Goal: Register for event/course

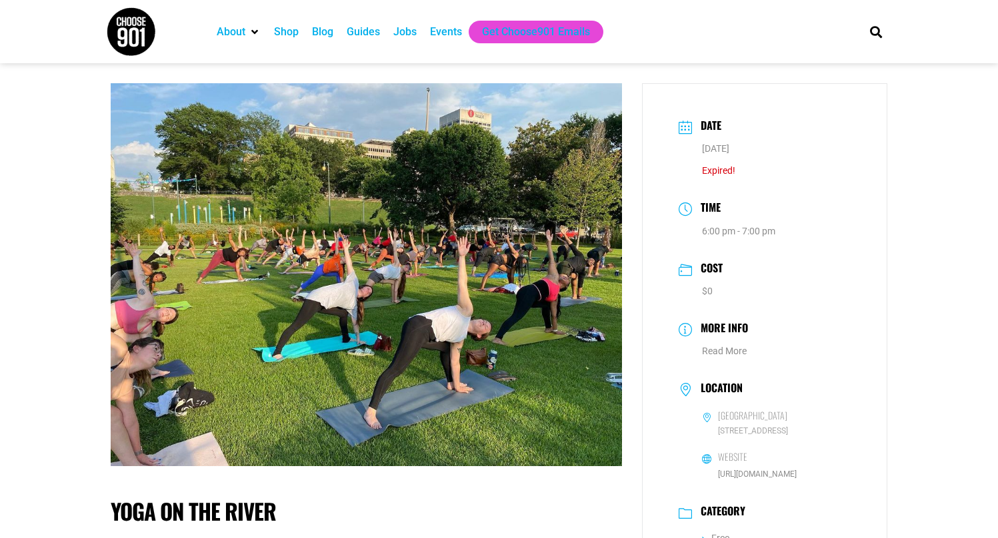
click at [456, 30] on div "Events" at bounding box center [446, 32] width 32 height 16
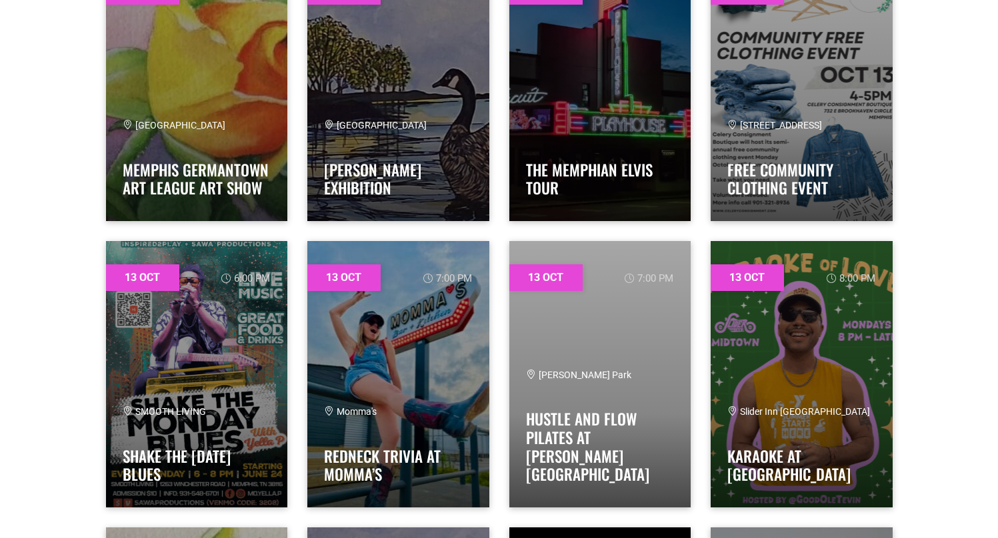
scroll to position [672, 0]
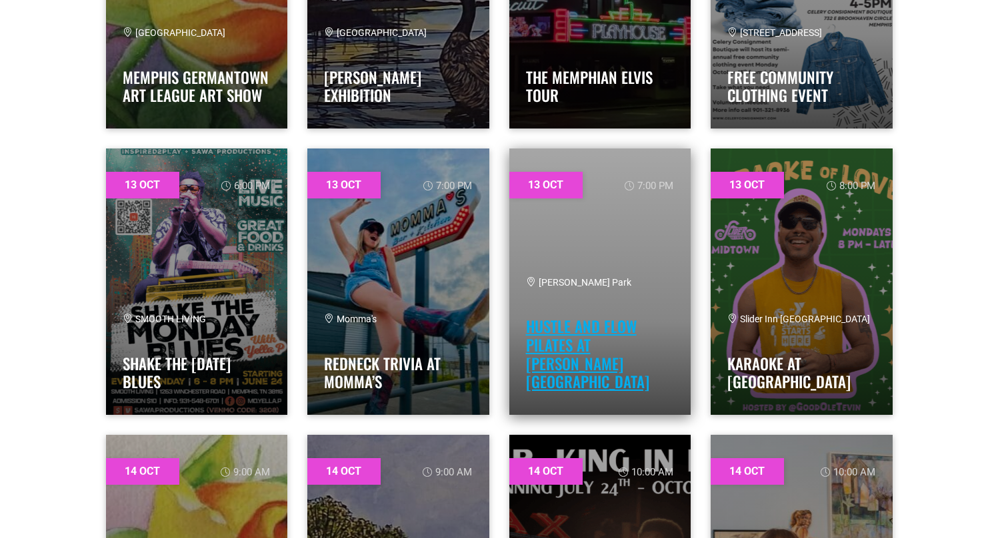
click at [588, 360] on link "Hustle and Flow Pilates at [PERSON_NAME][GEOGRAPHIC_DATA]" at bounding box center [587, 354] width 123 height 78
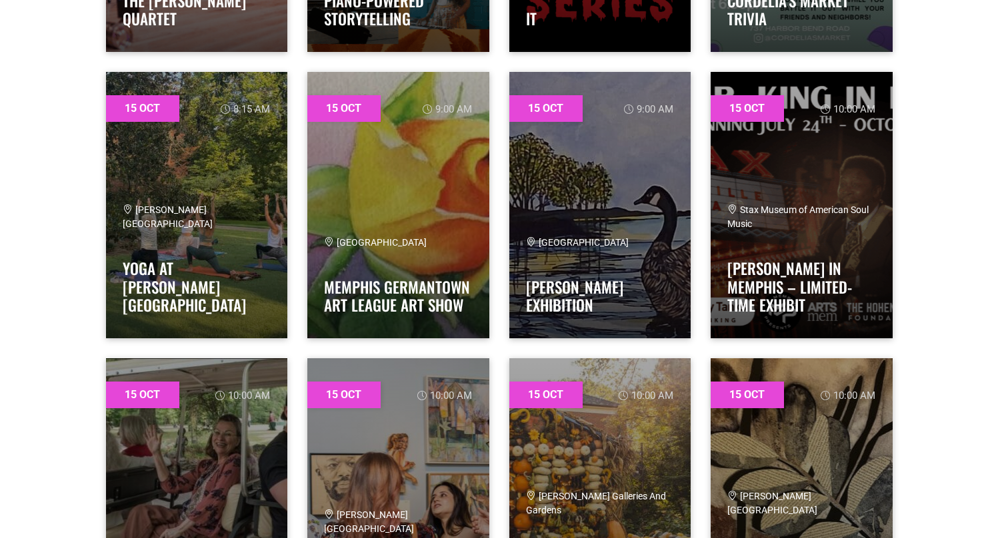
scroll to position [2252, 0]
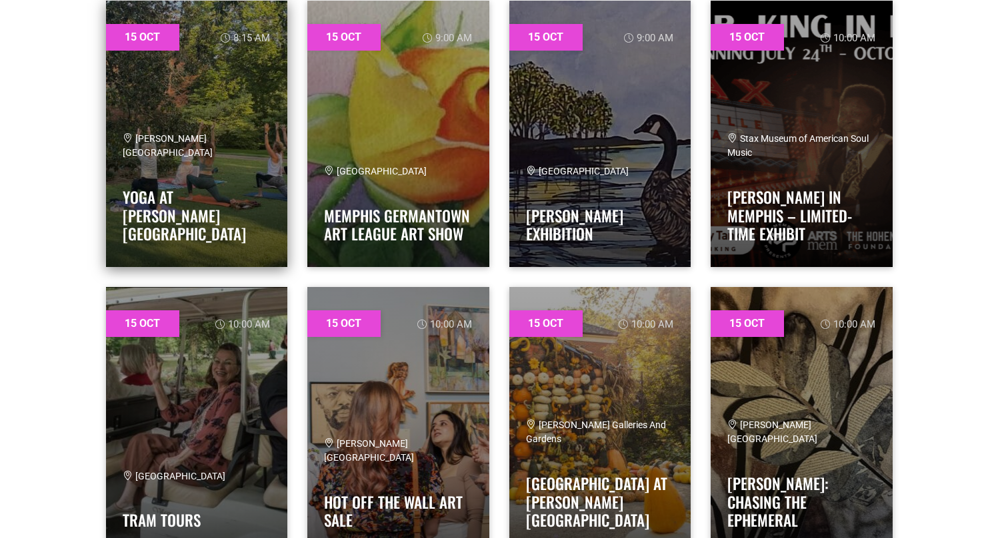
click at [219, 167] on link at bounding box center [197, 134] width 182 height 267
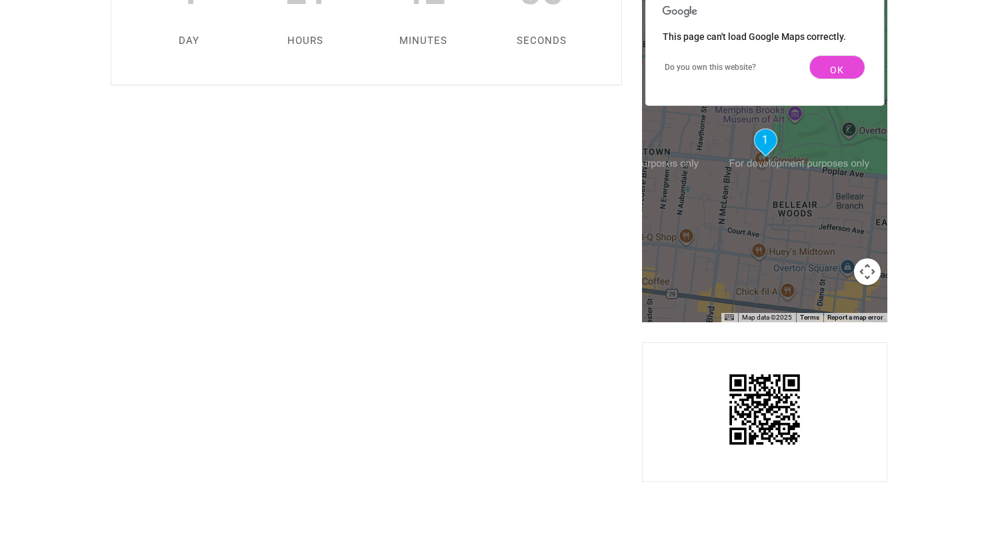
scroll to position [760, 0]
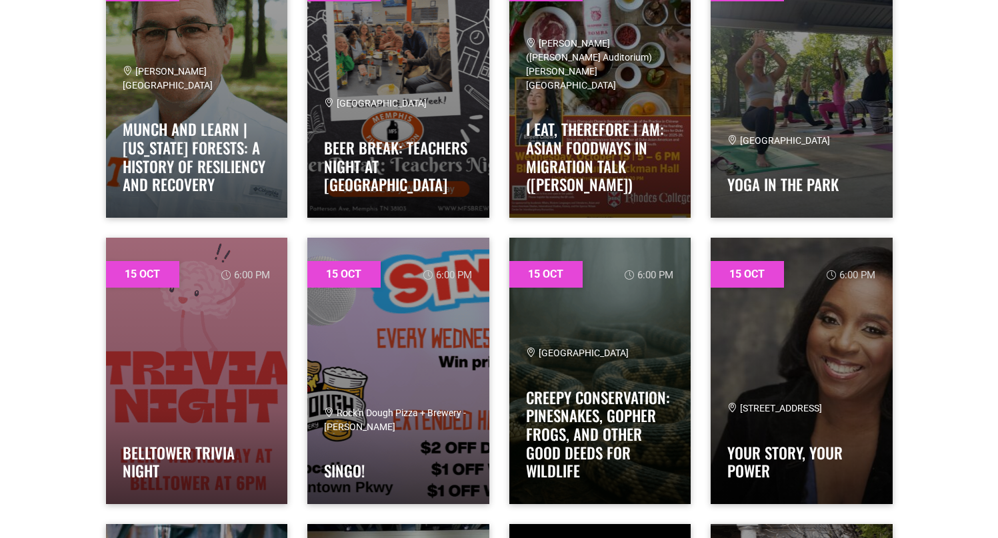
scroll to position [2877, 0]
